Goal: Information Seeking & Learning: Learn about a topic

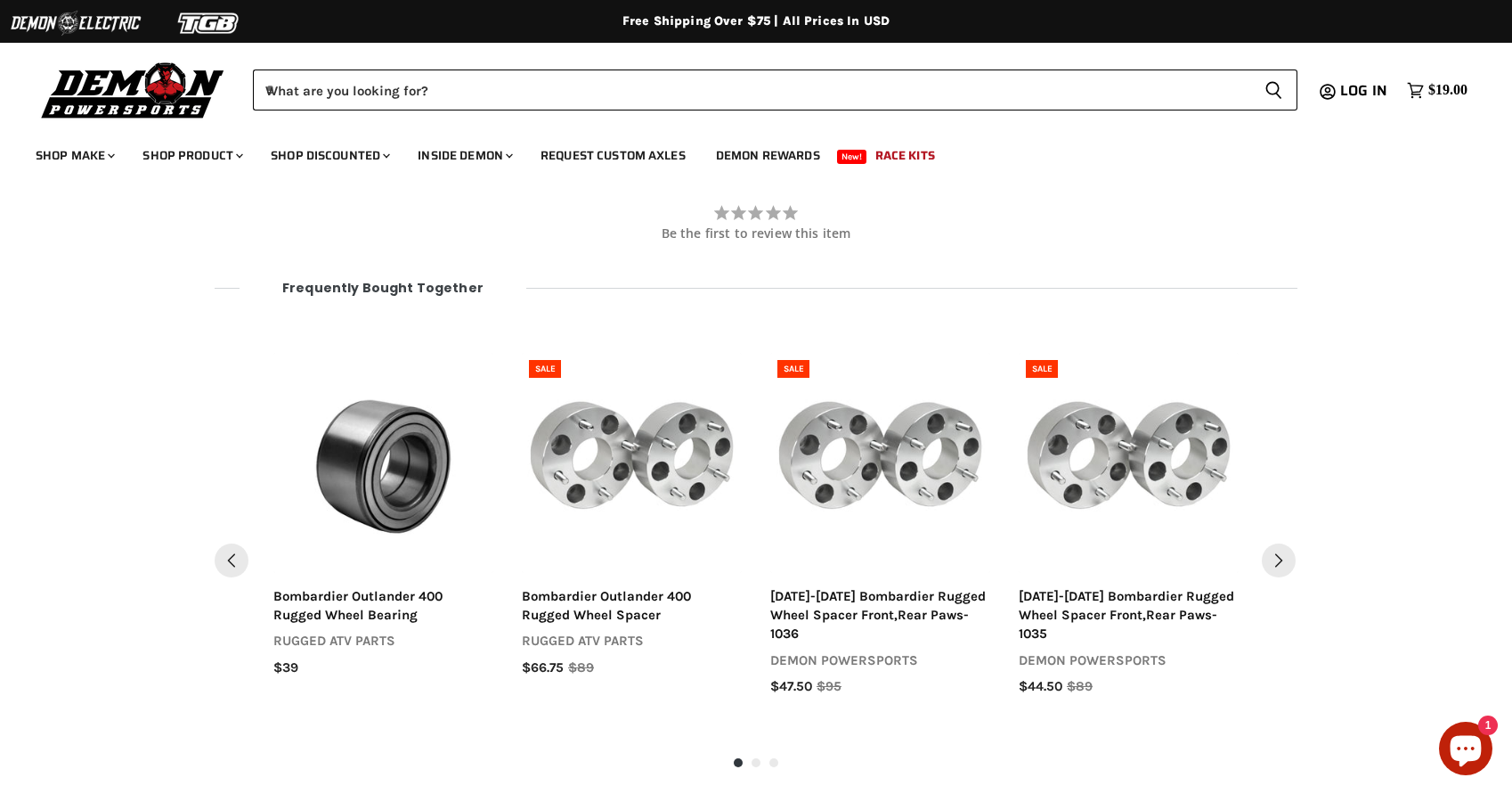
scroll to position [1880, 0]
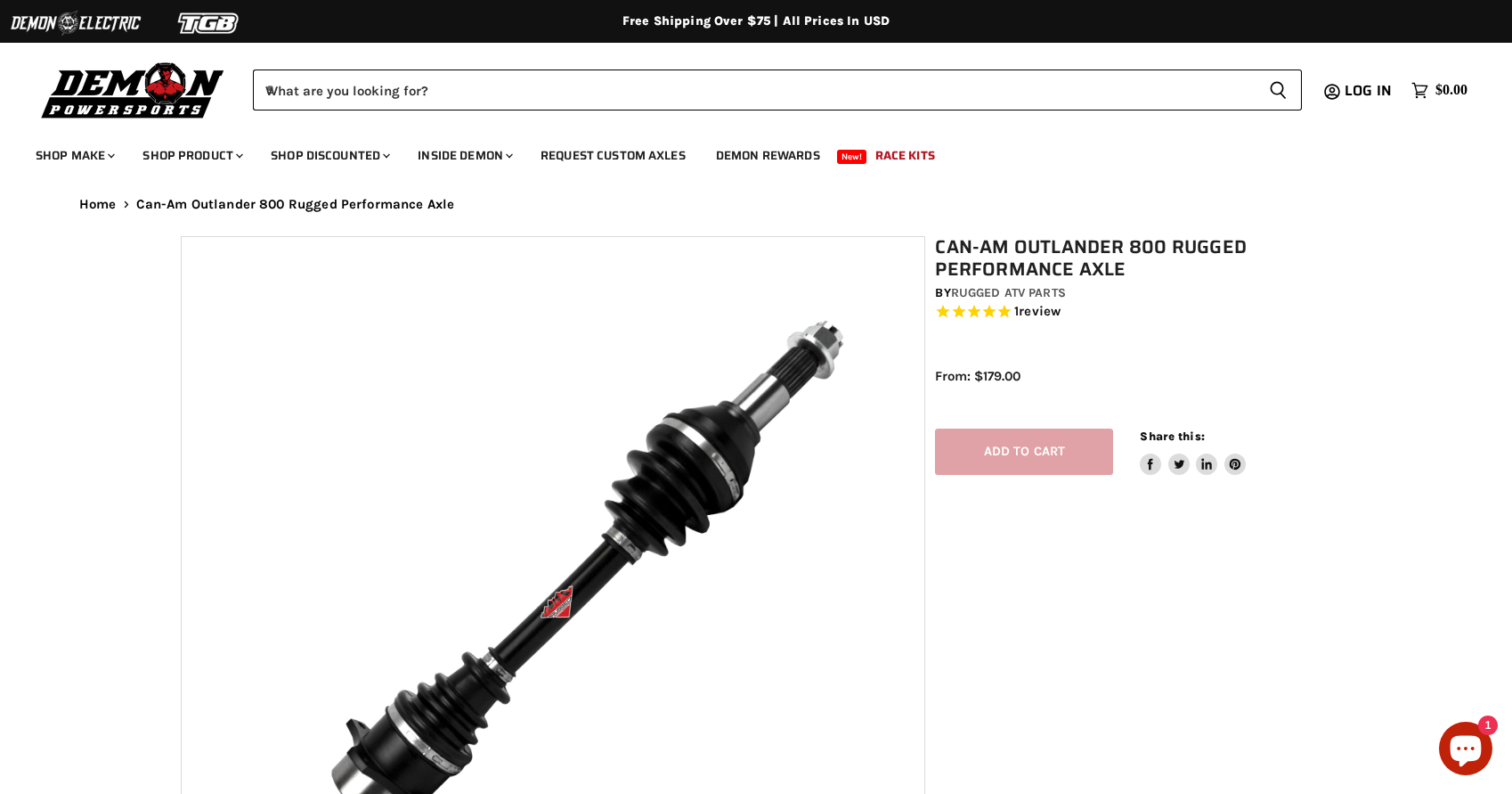
select select "******"
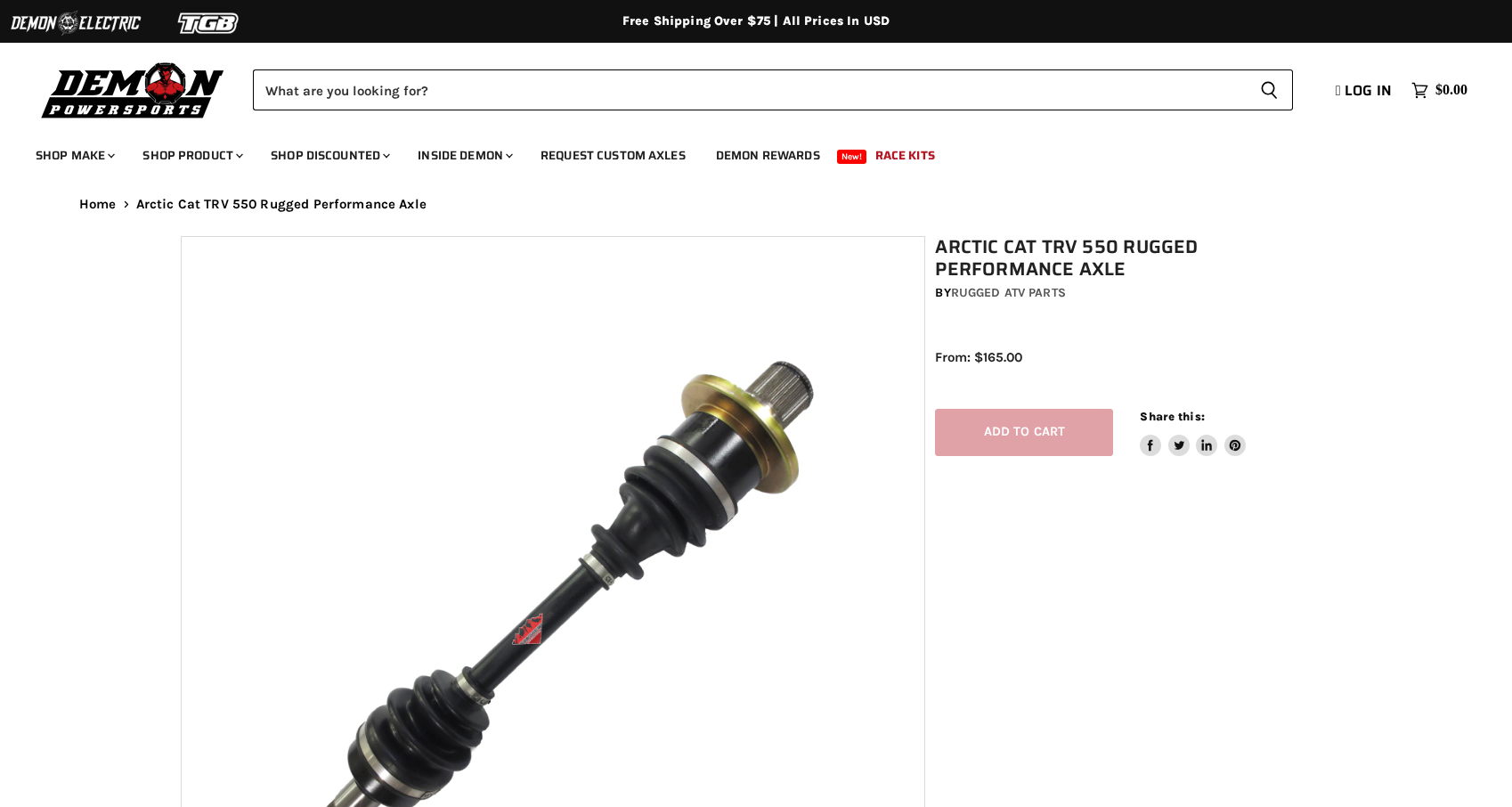
select select "******"
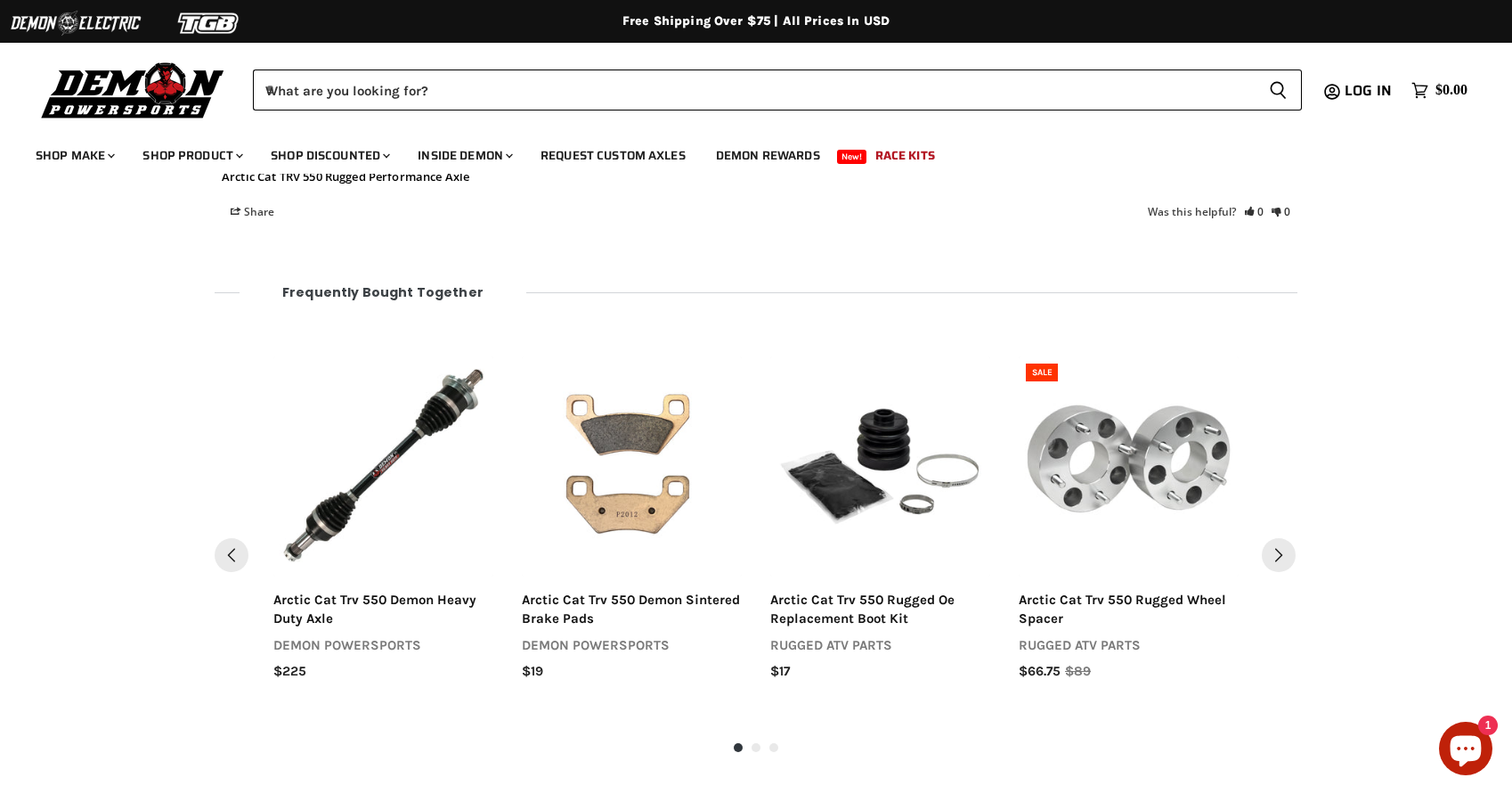
scroll to position [2040, 0]
